Goal: Task Accomplishment & Management: Use online tool/utility

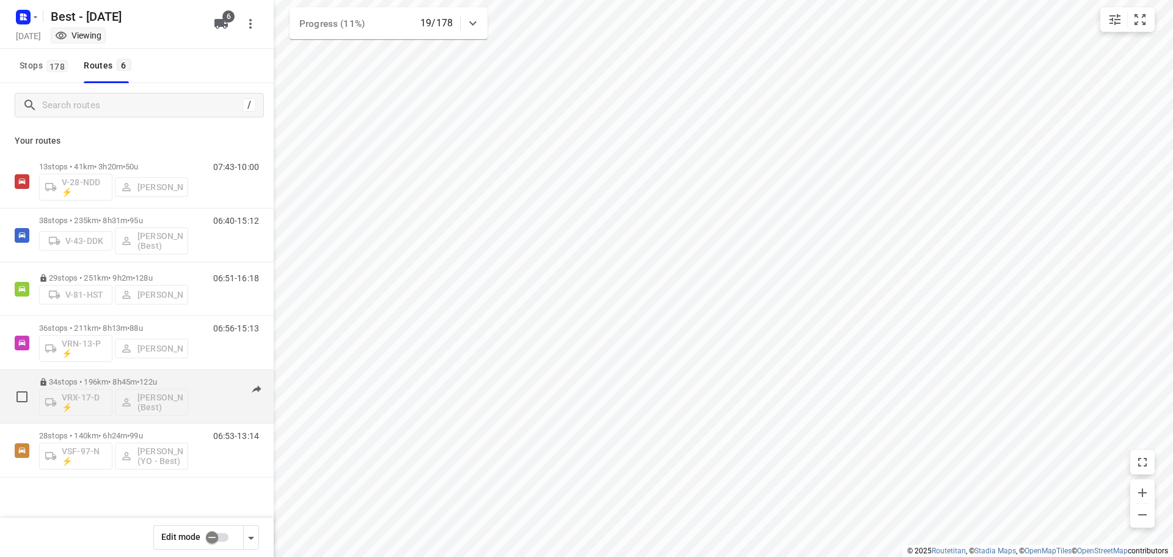
click at [139, 383] on span "•" at bounding box center [138, 381] width 2 height 9
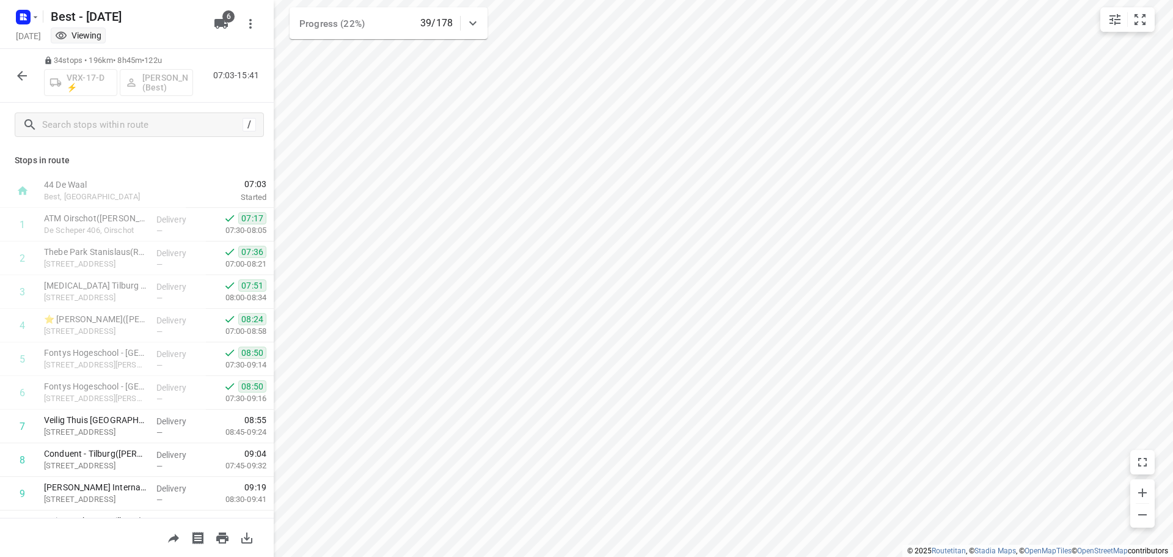
scroll to position [24, 0]
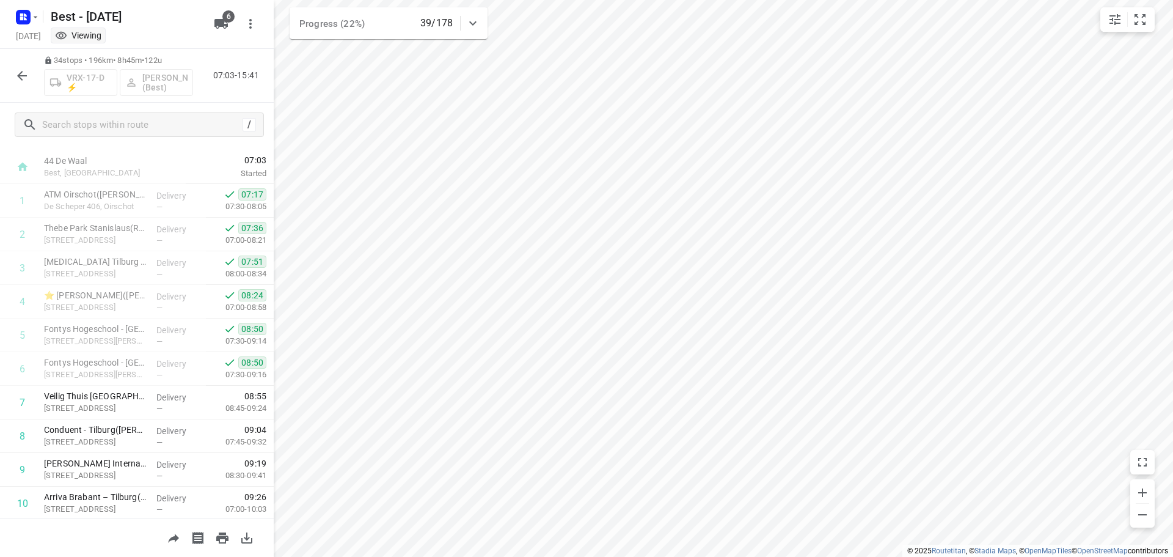
click at [21, 79] on icon "button" at bounding box center [22, 76] width 10 height 10
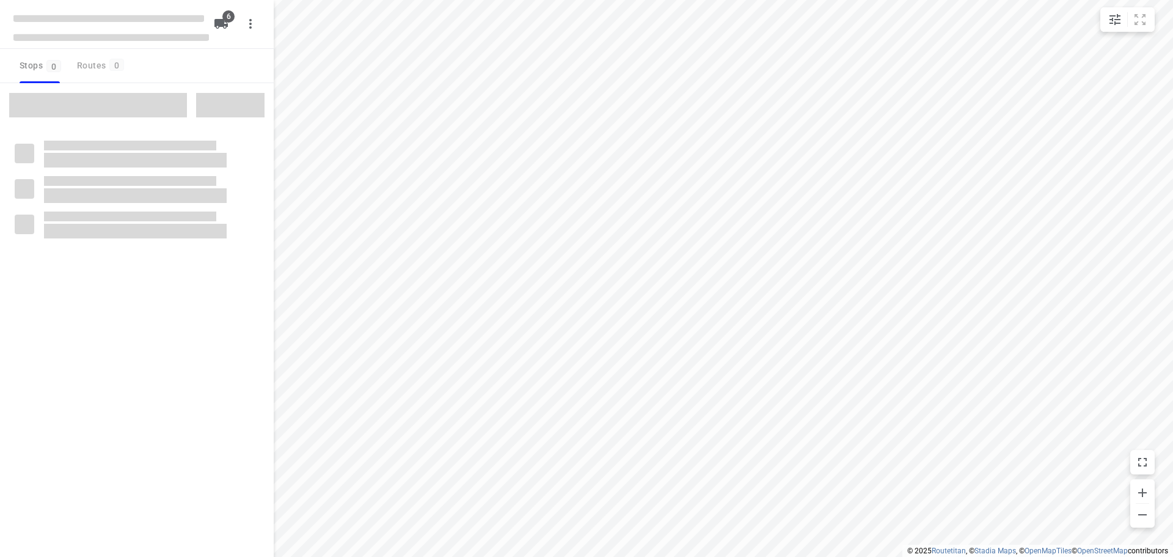
checkbox input "true"
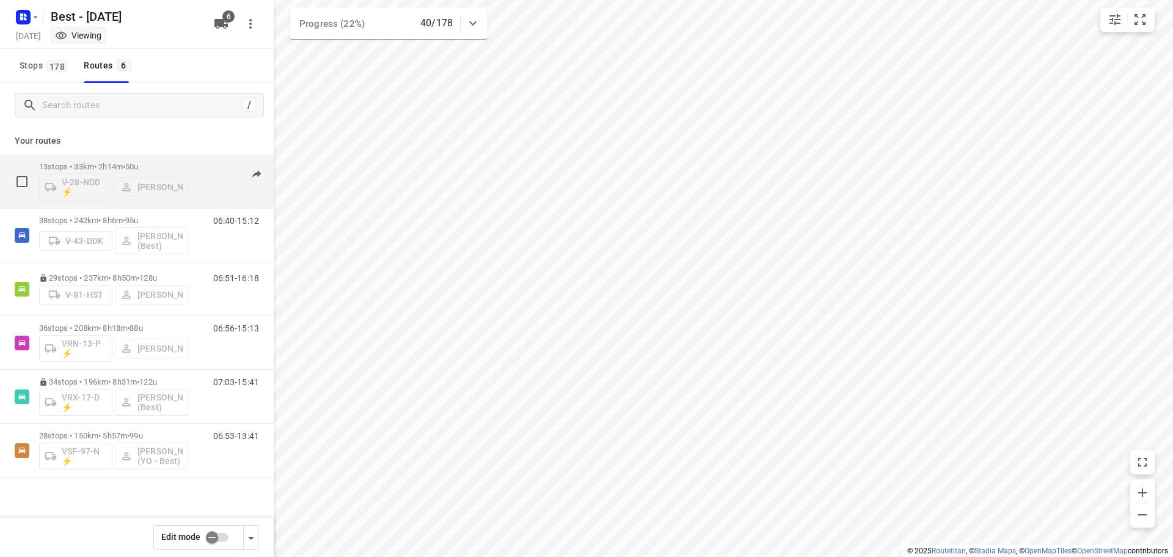
click at [138, 163] on span "50u" at bounding box center [131, 166] width 13 height 9
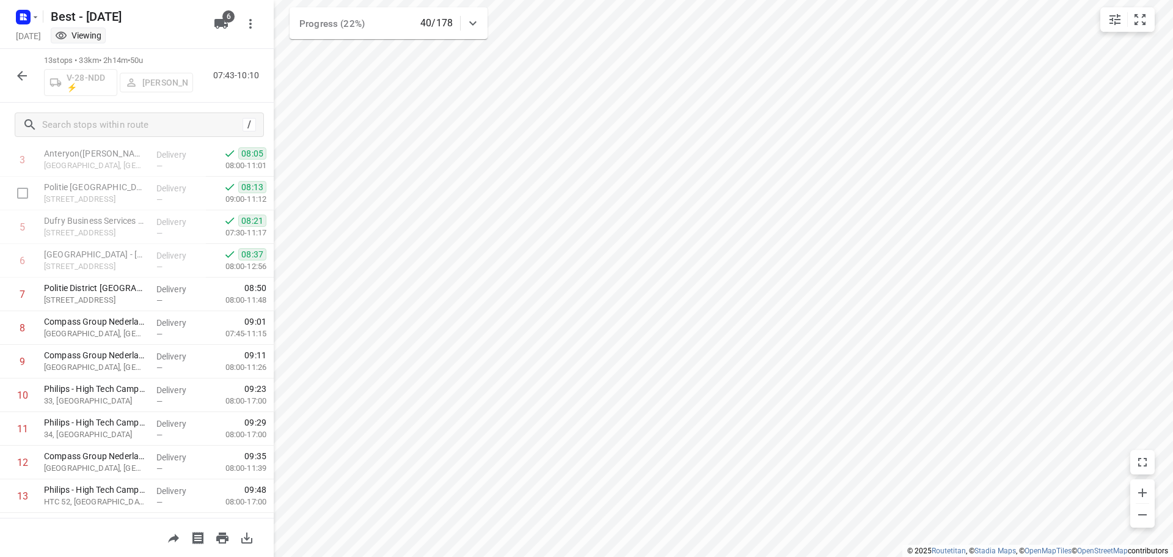
scroll to position [161, 0]
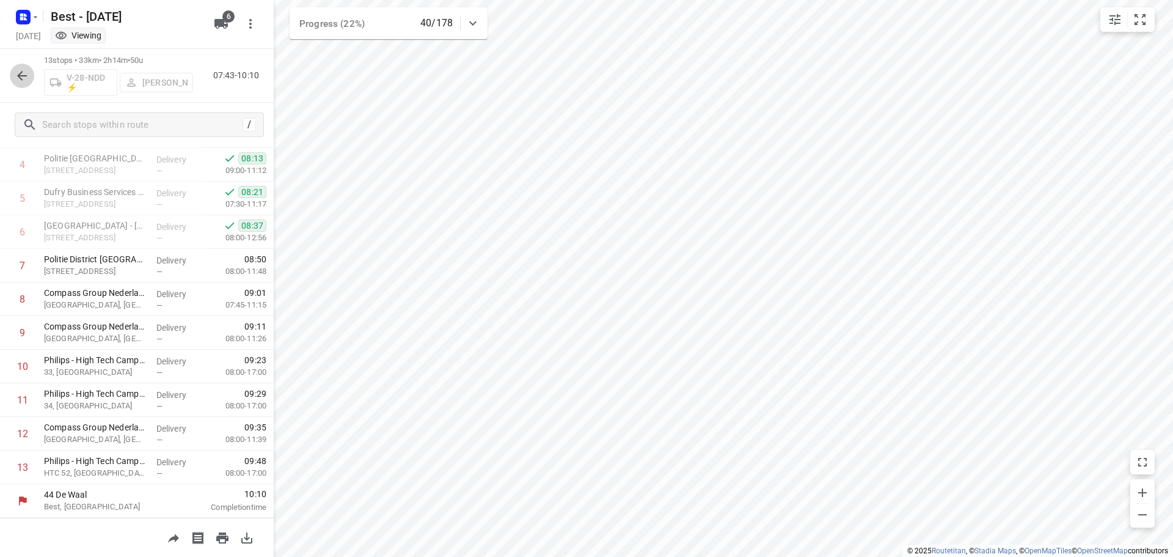
click at [20, 75] on icon "button" at bounding box center [22, 75] width 15 height 15
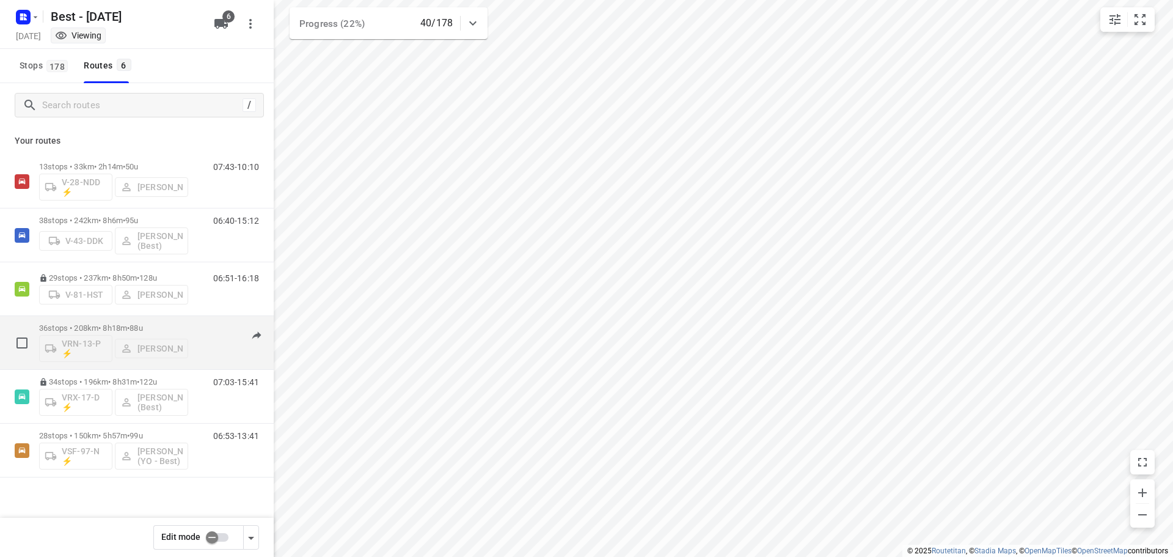
click at [187, 325] on p "36 stops • 208km • 8h18m • 88u" at bounding box center [113, 327] width 149 height 9
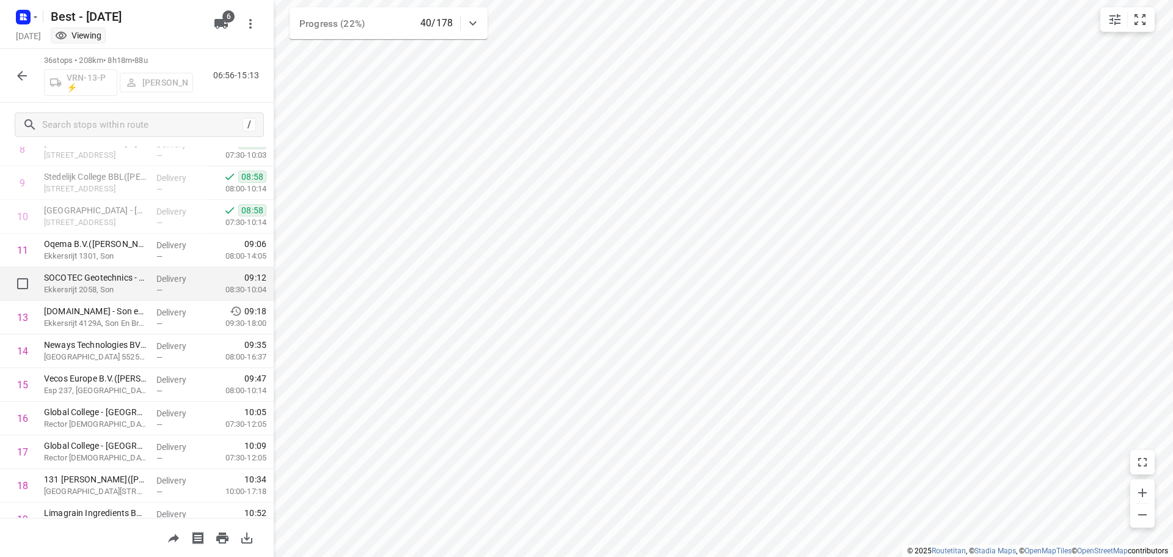
scroll to position [306, 0]
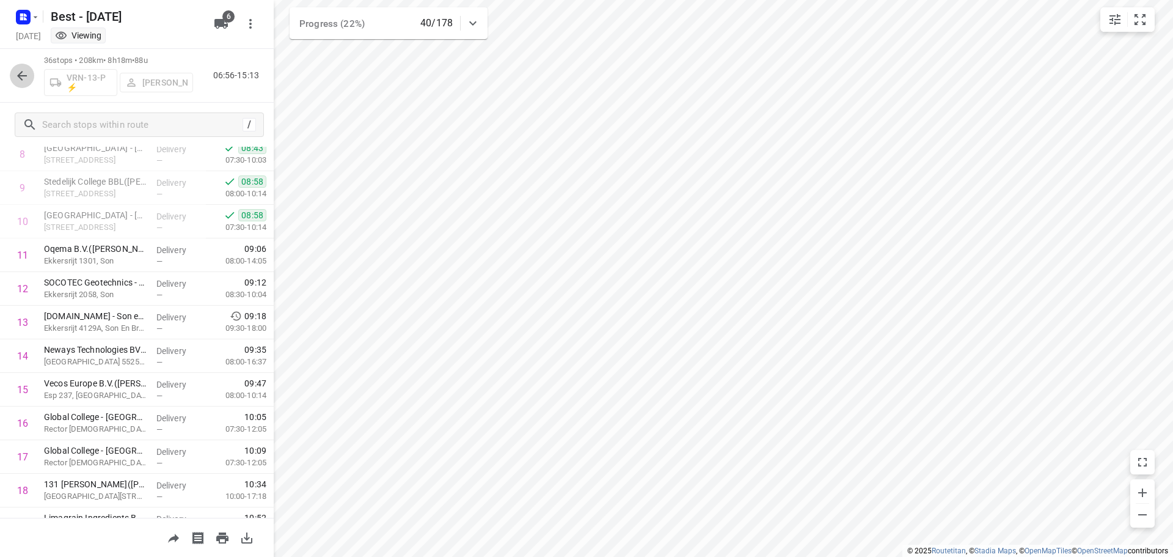
click at [31, 76] on button "button" at bounding box center [22, 76] width 24 height 24
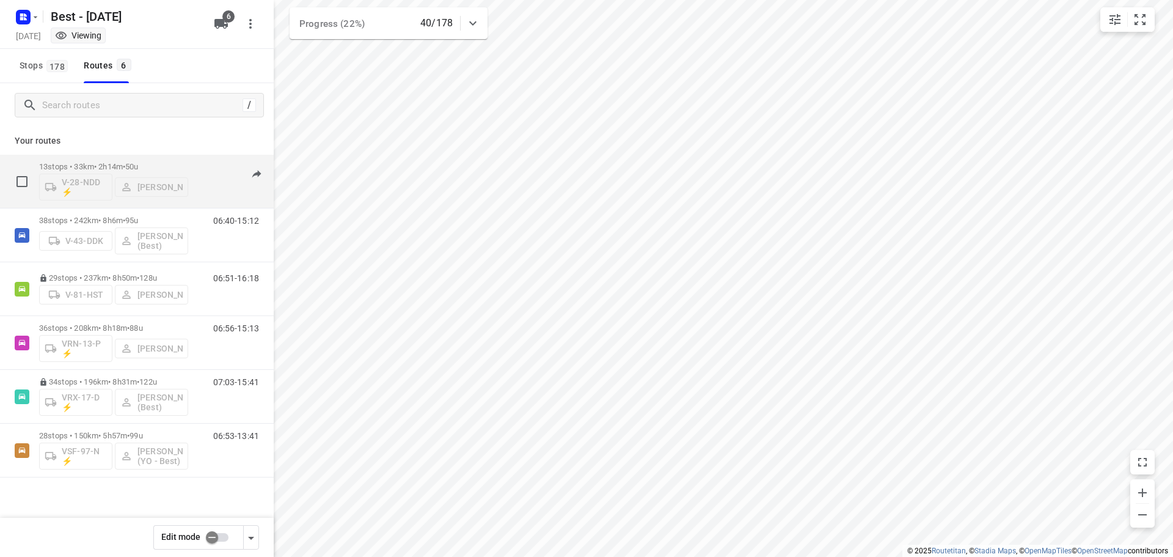
click at [174, 164] on p "13 stops • 33km • 2h14m • 50u" at bounding box center [113, 166] width 149 height 9
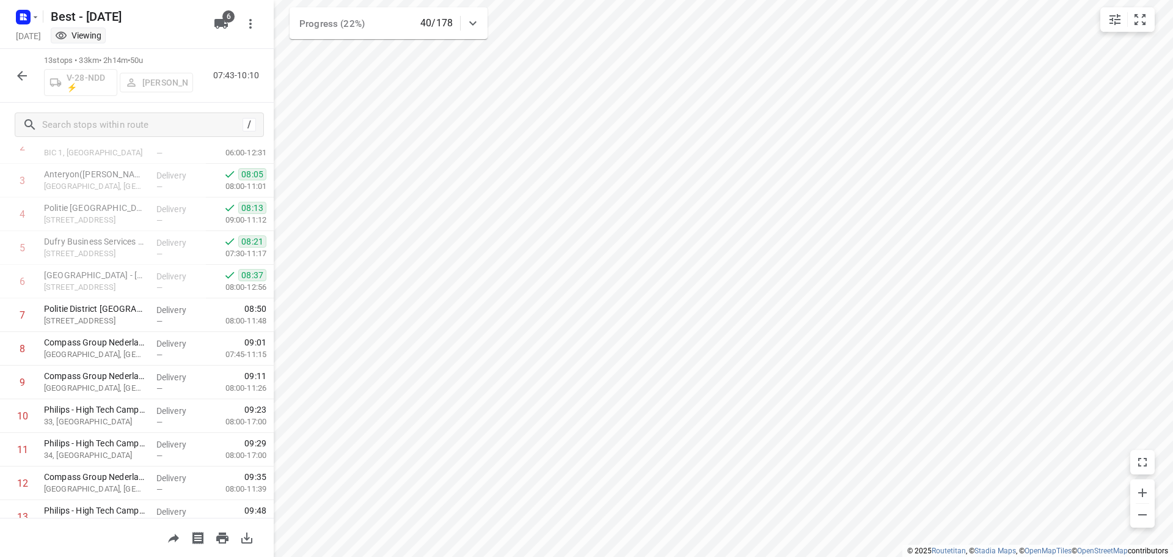
scroll to position [161, 0]
